Goal: Contribute content: Contribute content

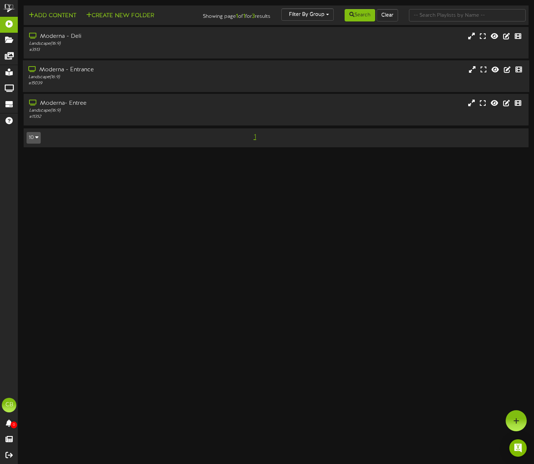
click at [31, 74] on div "Moderna - Entrance" at bounding box center [128, 70] width 200 height 8
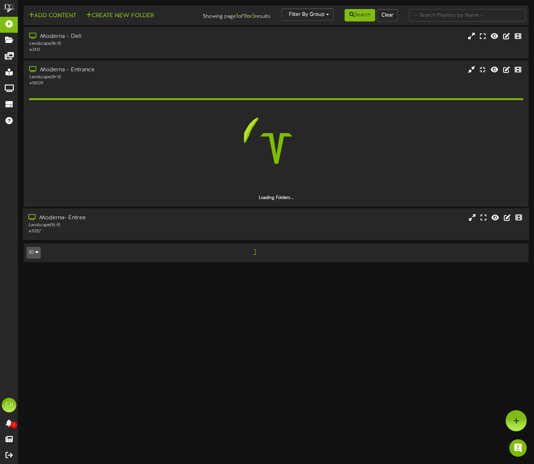
click at [145, 228] on div "Landscape ( 16:9 )" at bounding box center [128, 225] width 200 height 6
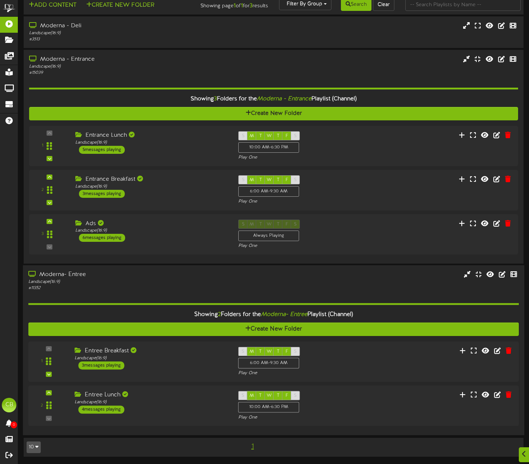
scroll to position [16, 0]
click at [49, 401] on div at bounding box center [46, 405] width 17 height 19
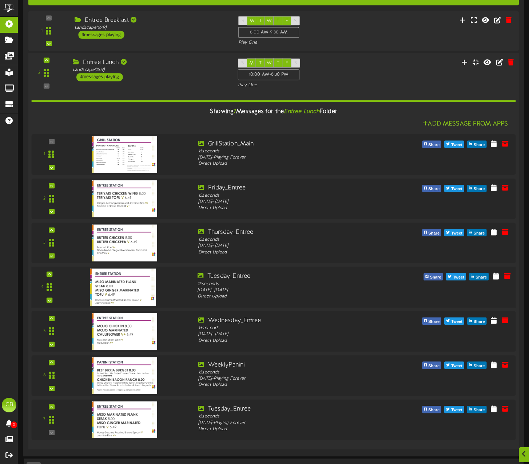
scroll to position [349, 0]
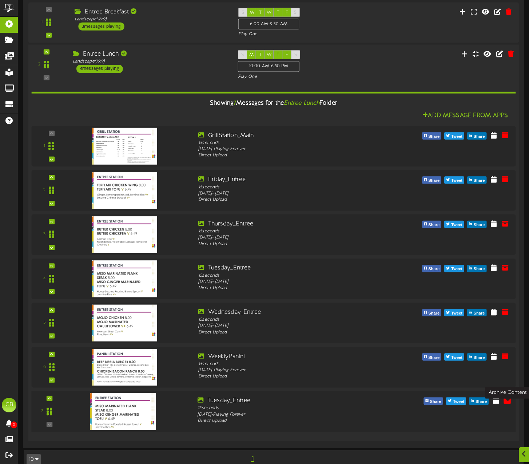
click at [507, 404] on icon at bounding box center [507, 400] width 8 height 8
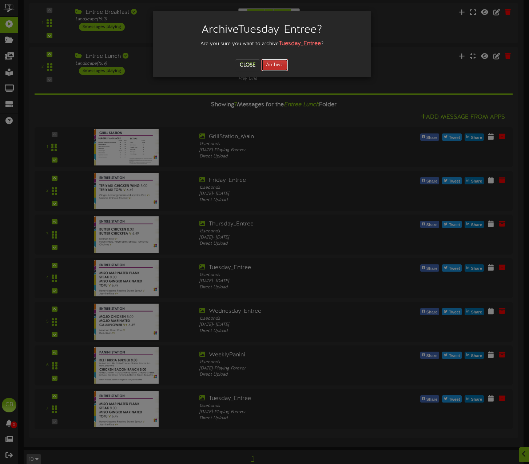
click at [277, 66] on button "Archive" at bounding box center [274, 65] width 27 height 12
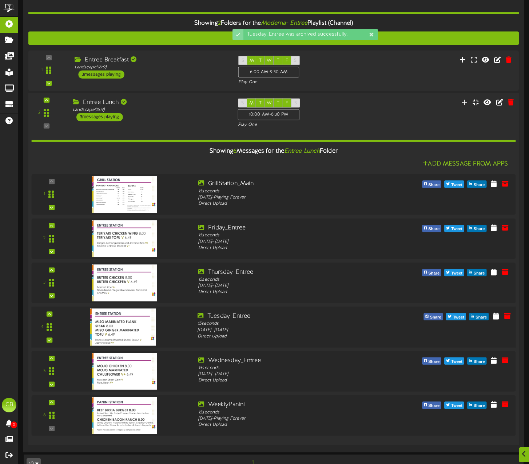
scroll to position [324, 0]
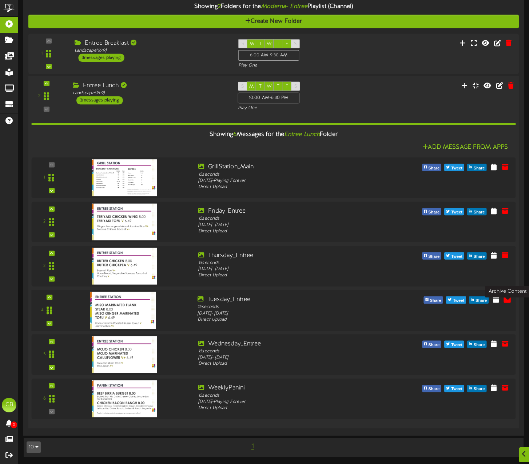
click at [509, 298] on icon at bounding box center [507, 299] width 8 height 8
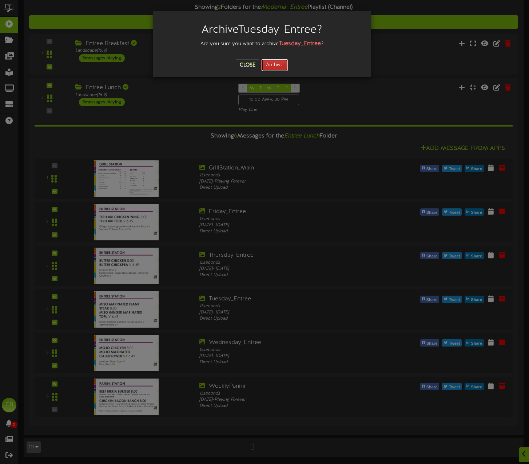
click at [282, 59] on button "Archive" at bounding box center [274, 65] width 27 height 12
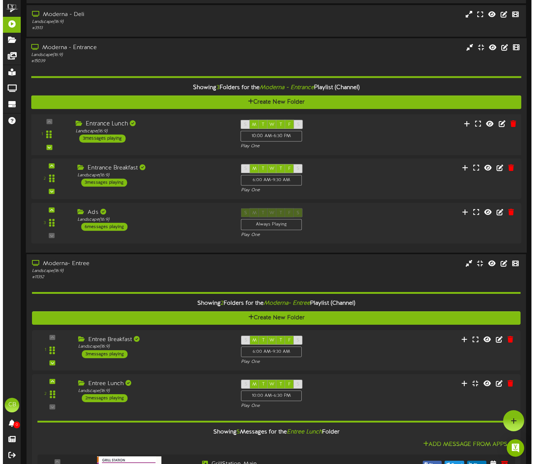
scroll to position [0, 0]
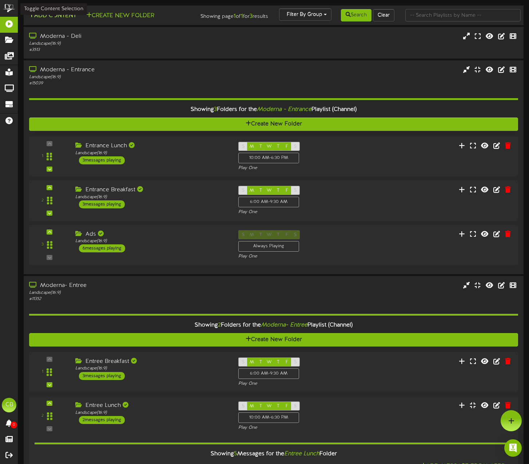
click at [61, 14] on button "Add Content" at bounding box center [53, 15] width 52 height 9
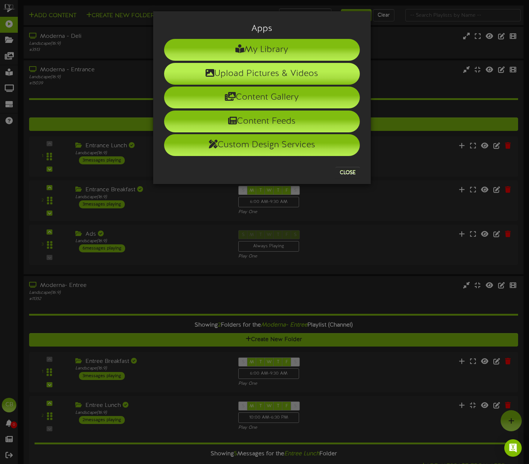
click at [243, 71] on li "Upload Pictures & Videos" at bounding box center [262, 74] width 196 height 22
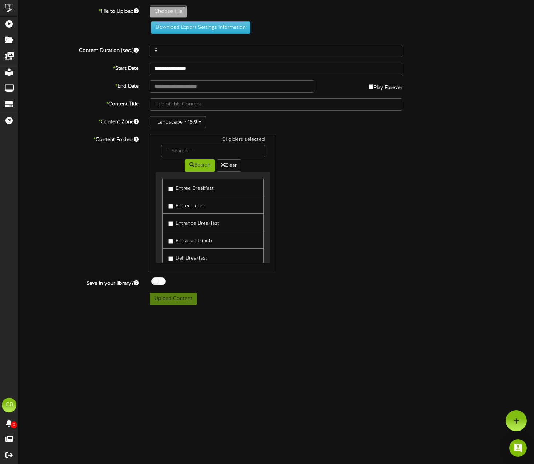
type input "**********"
type input "Thursday_Entree"
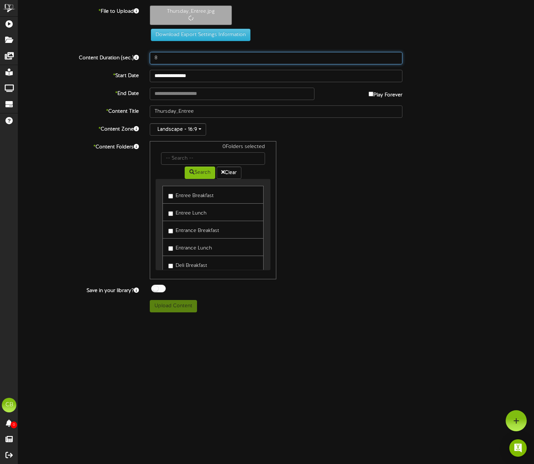
drag, startPoint x: 174, startPoint y: 62, endPoint x: 109, endPoint y: 62, distance: 65.1
click at [109, 62] on div "Content Duration (sec.) 8" at bounding box center [276, 58] width 527 height 12
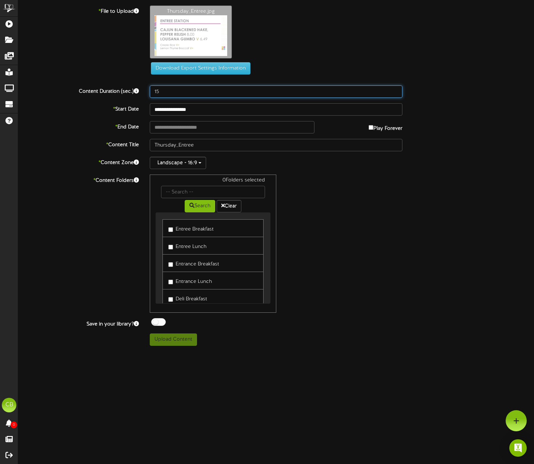
type input "15"
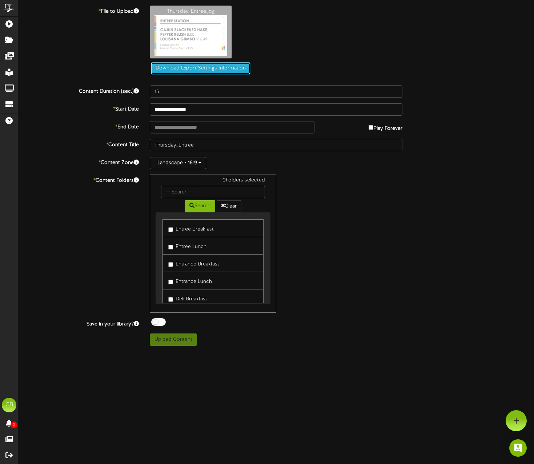
click at [161, 75] on button "Download Export Settings Information" at bounding box center [201, 68] width 100 height 12
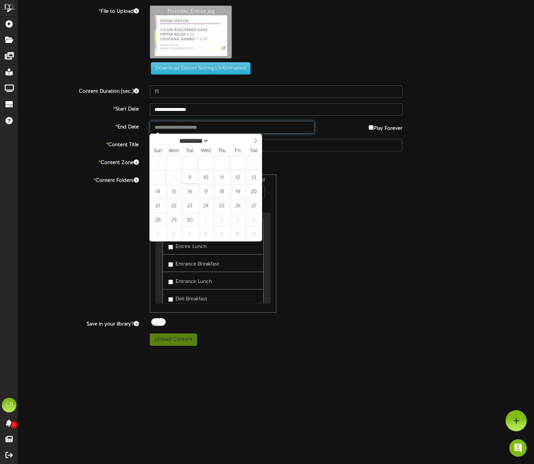
click at [178, 125] on input "text" at bounding box center [232, 127] width 165 height 12
type input "**********"
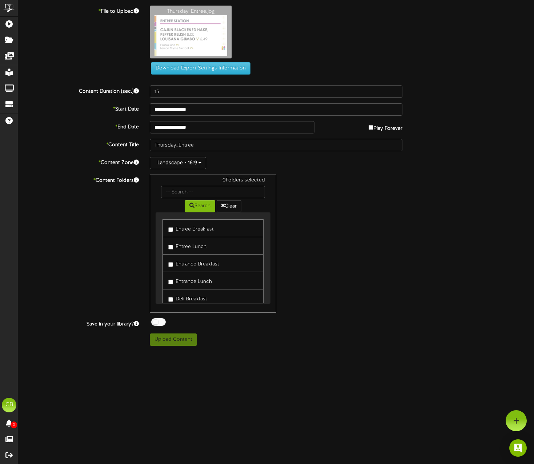
click at [208, 250] on link "Entree Lunch" at bounding box center [213, 246] width 101 height 18
click at [193, 247] on label "Entree Lunch" at bounding box center [187, 246] width 38 height 10
click at [187, 280] on label "Entrance Lunch" at bounding box center [190, 281] width 44 height 10
click at [177, 335] on button "Upload Content" at bounding box center [173, 339] width 47 height 12
